Goal: Transaction & Acquisition: Purchase product/service

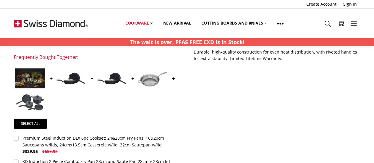
scroll to position [231, 0]
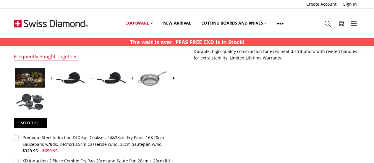
drag, startPoint x: 216, startPoint y: 124, endPoint x: 168, endPoint y: 122, distance: 47.3
click at [168, 122] on div "Select all" at bounding box center [97, 125] width 166 height 14
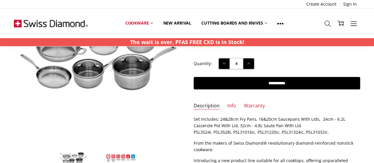
scroll to position [0, 0]
